Goal: Task Accomplishment & Management: Complete application form

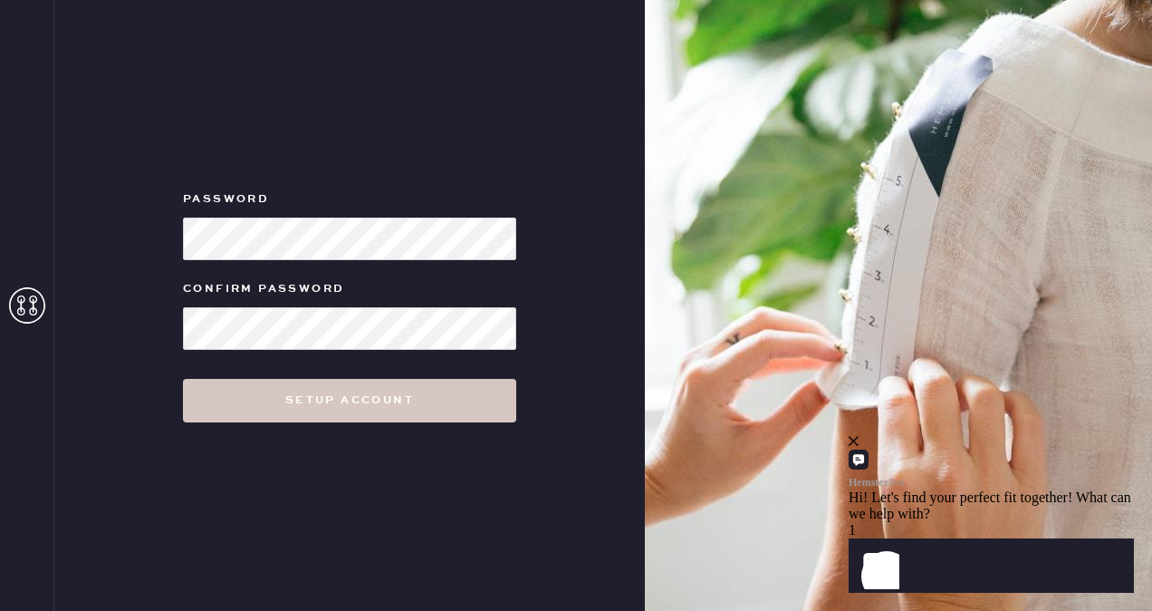
click at [340, 178] on div "Password Confirm Password Setup Account" at bounding box center [349, 305] width 591 height 611
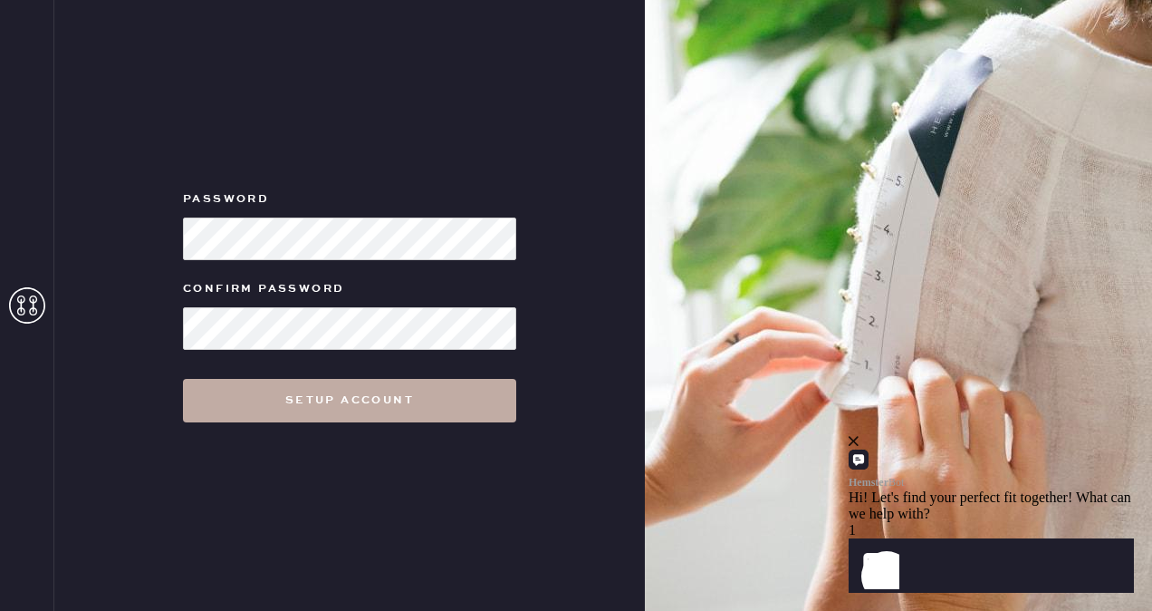
click at [376, 401] on button "Setup Account" at bounding box center [349, 400] width 333 height 43
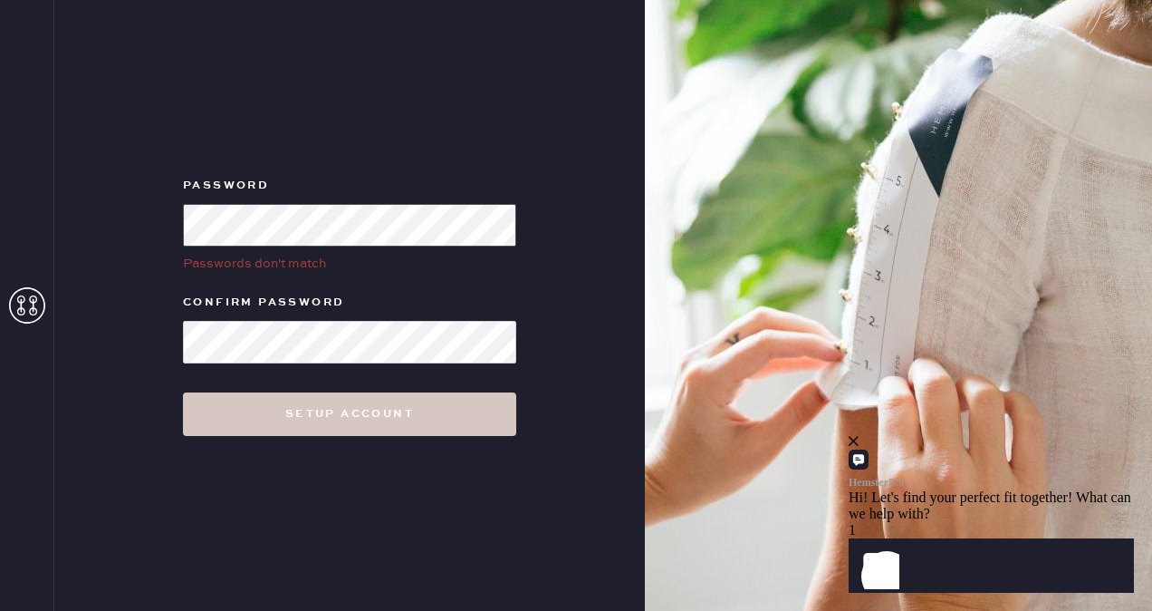
click at [117, 220] on div "Password Passwords don't match Confirm Password Setup Account" at bounding box center [349, 305] width 591 height 611
click at [304, 378] on form "Password Passwords don't match Confirm Password Setup Account" at bounding box center [350, 306] width 362 height 262
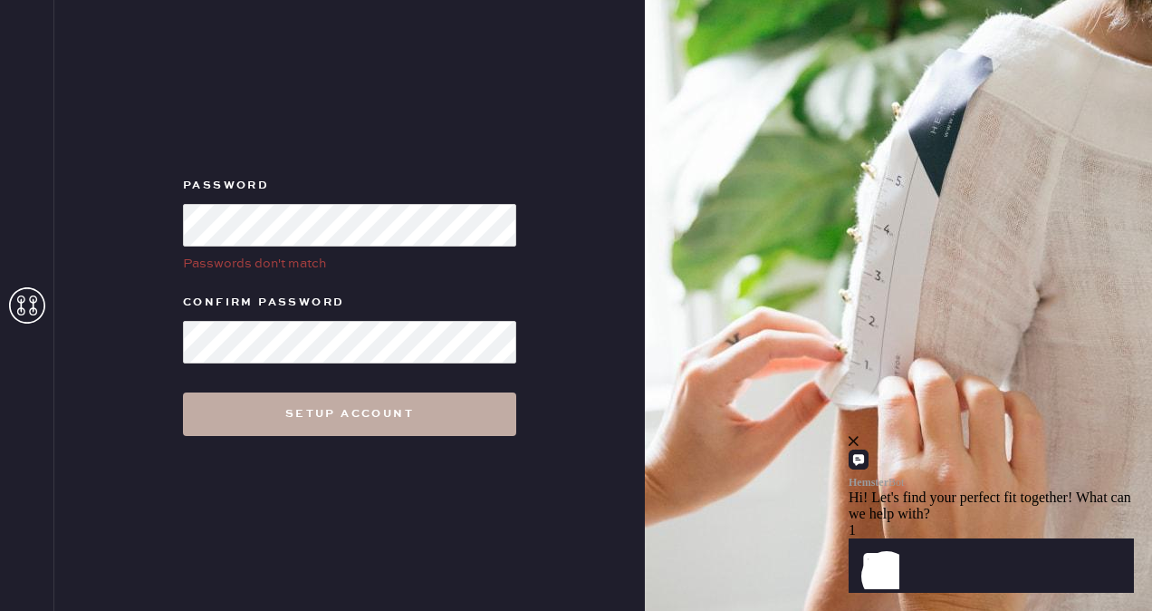
click at [365, 410] on button "Setup Account" at bounding box center [349, 413] width 333 height 43
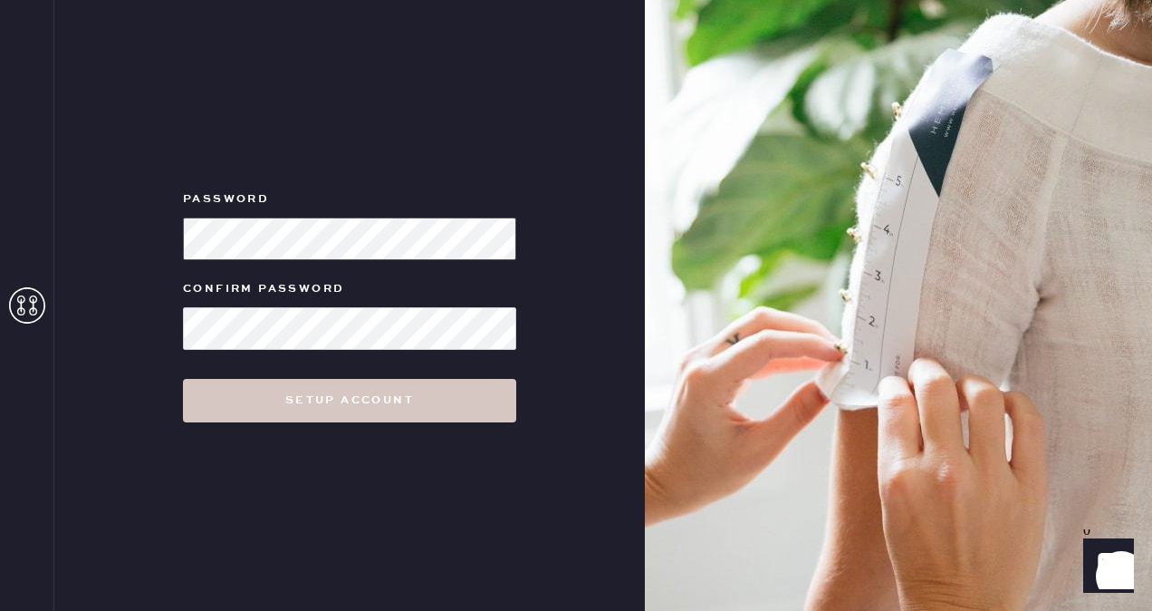
click at [39, 205] on div "Password Confirm Password Setup Account" at bounding box center [576, 305] width 1152 height 611
click at [106, 243] on div "Password Confirm Password Setup Account" at bounding box center [349, 305] width 591 height 611
click at [420, 351] on form "Password Confirm Password Setup Account" at bounding box center [350, 305] width 362 height 235
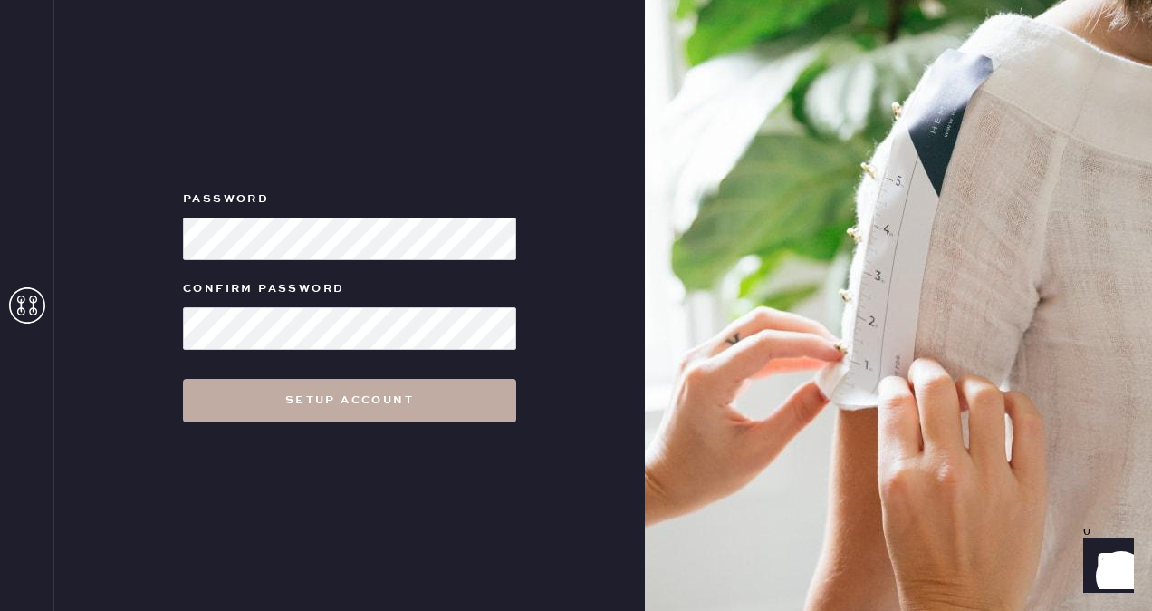
click at [371, 395] on button "Setup Account" at bounding box center [349, 400] width 333 height 43
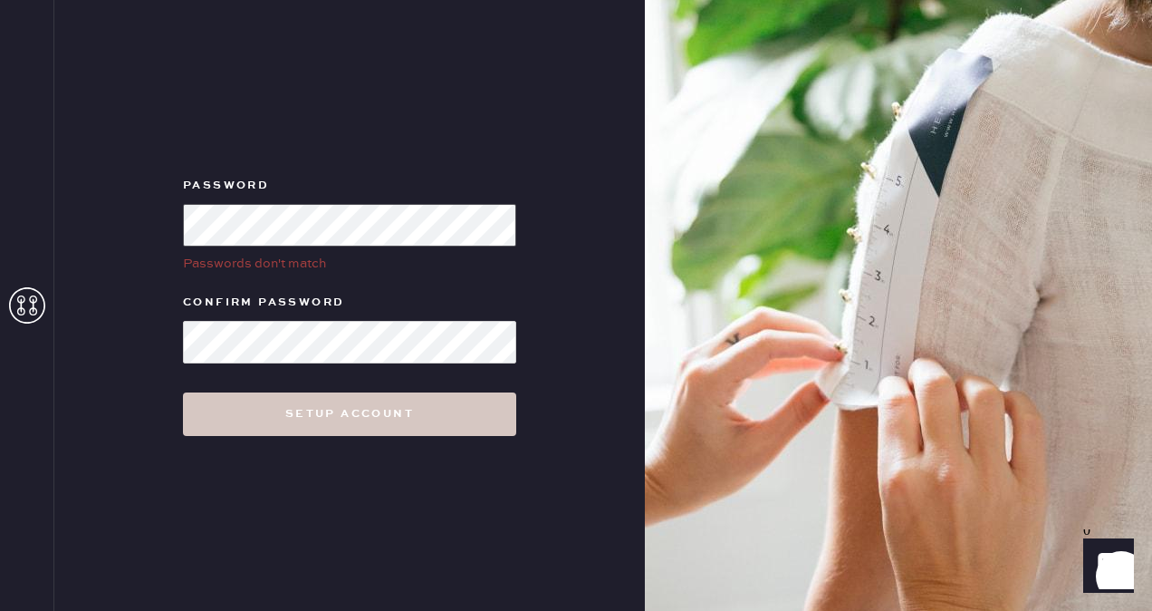
click at [159, 221] on div "Password Passwords don't match Confirm Password Setup Account" at bounding box center [349, 305] width 591 height 611
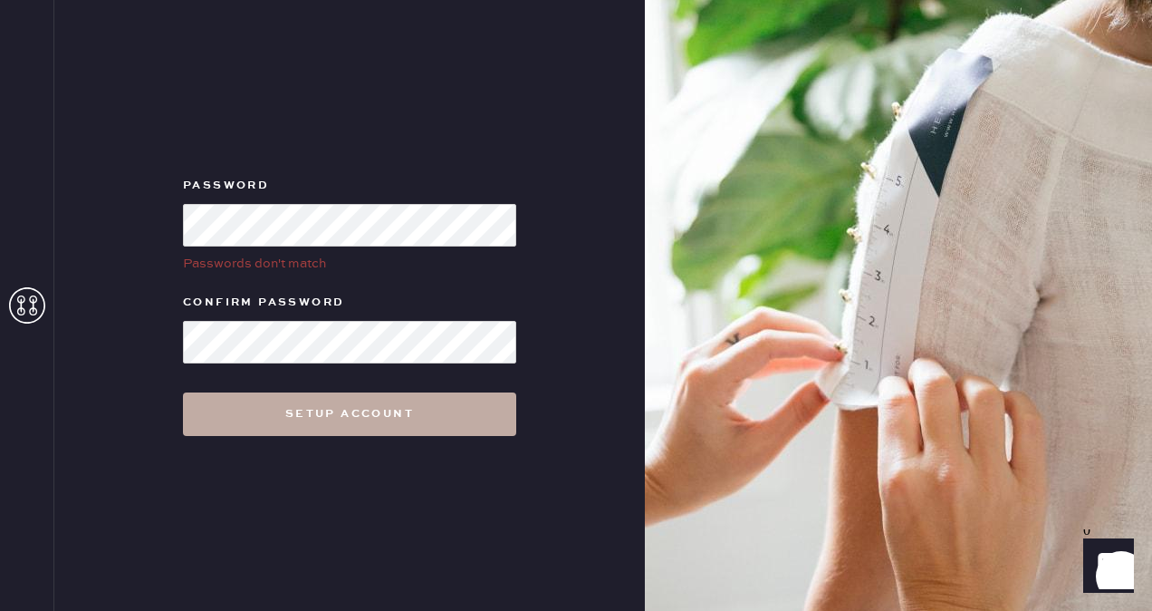
click at [292, 416] on button "Setup Account" at bounding box center [349, 413] width 333 height 43
